Goal: Information Seeking & Learning: Check status

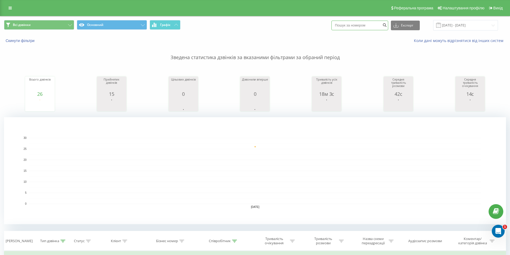
click at [366, 29] on input at bounding box center [359, 26] width 57 height 10
paste input "[PHONE_NUMBER]"
type input "[PHONE_NUMBER]"
click at [386, 26] on icon "submit" at bounding box center [384, 24] width 5 height 3
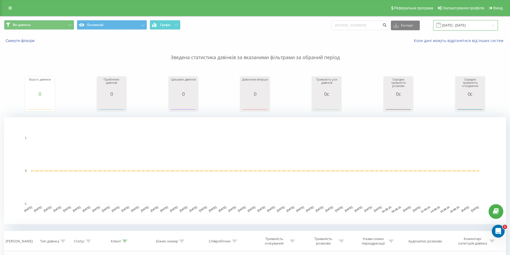
click at [451, 27] on input "22.05.2025 - 22.08.2025" at bounding box center [465, 25] width 65 height 10
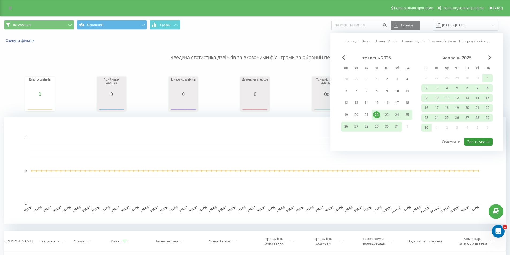
click at [478, 142] on button "Застосувати" at bounding box center [478, 142] width 28 height 8
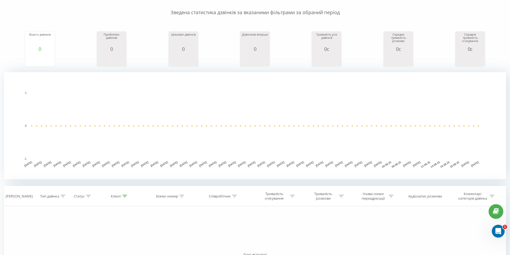
scroll to position [107, 0]
